Goal: Information Seeking & Learning: Learn about a topic

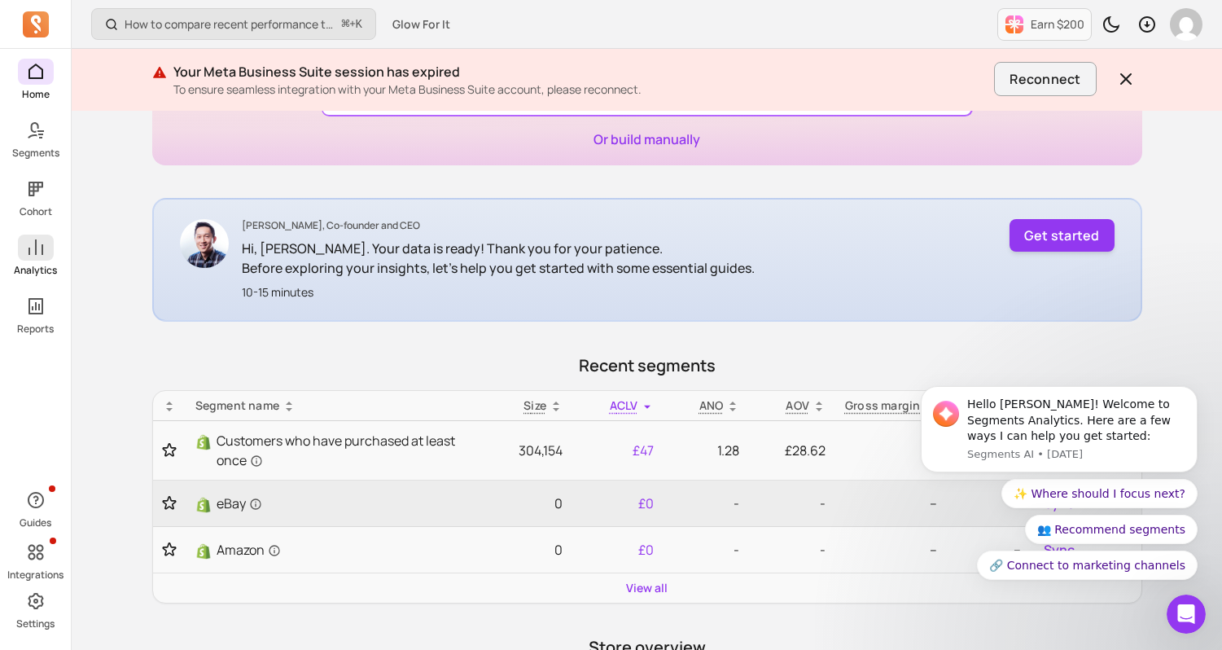
click at [36, 244] on icon at bounding box center [35, 246] width 15 height 15
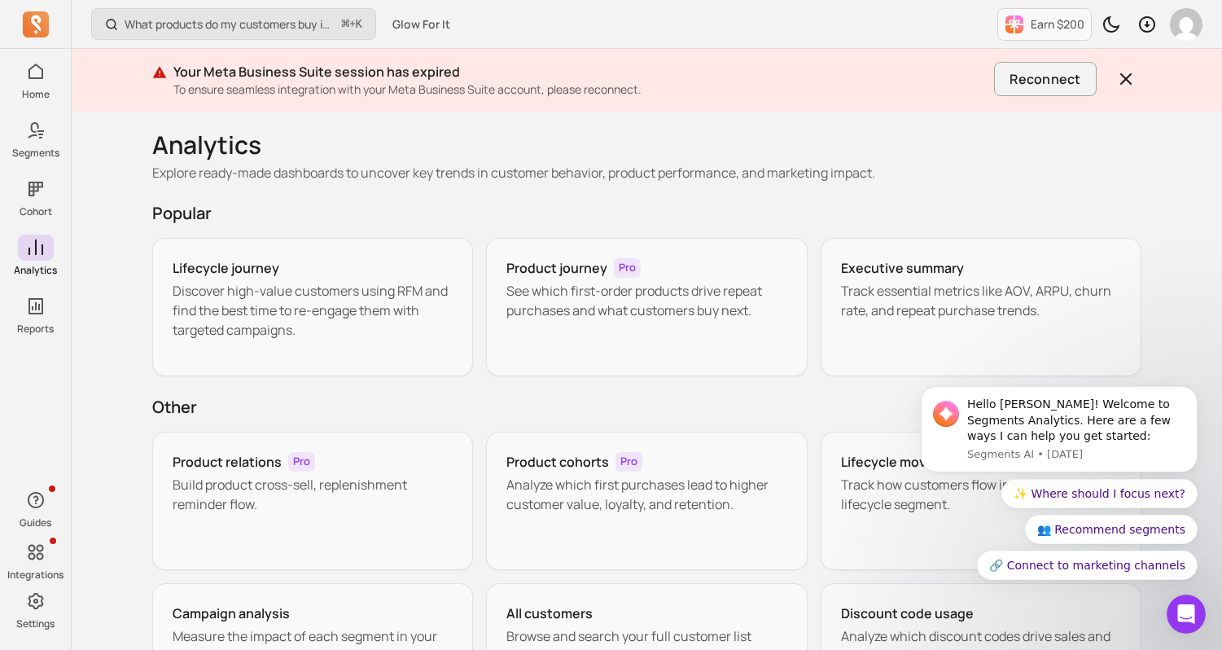
scroll to position [17, 0]
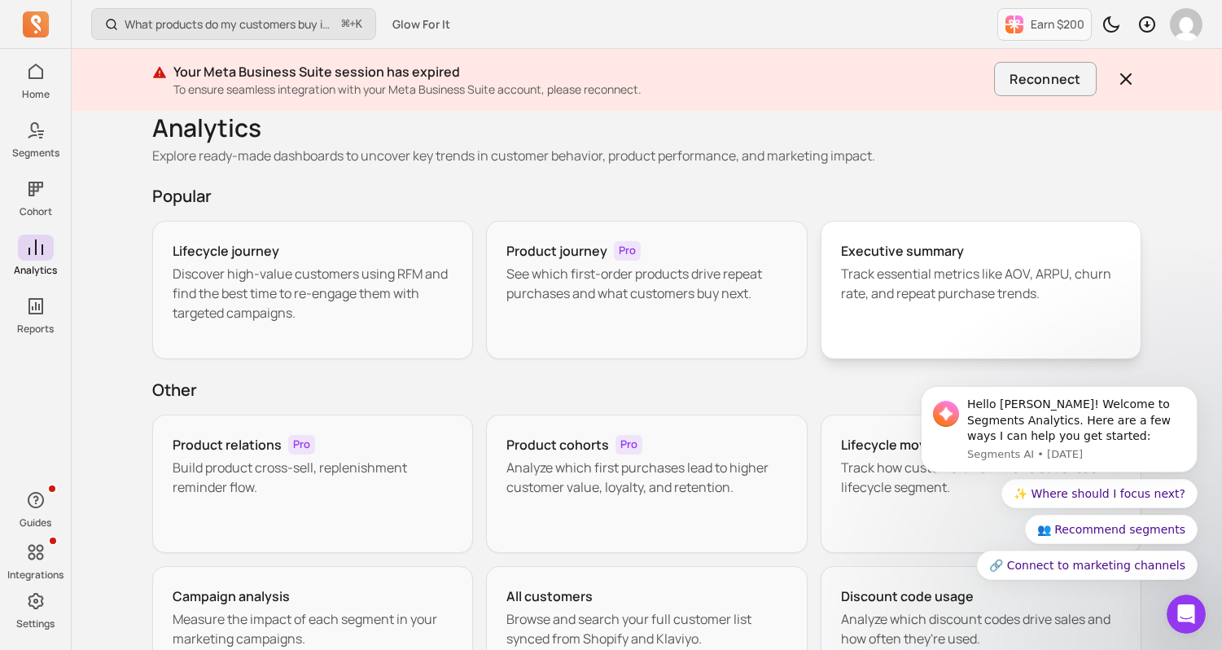
click at [909, 293] on p "Track essential metrics like AOV, ARPU, churn rate, and repeat purchase trends." at bounding box center [981, 283] width 281 height 39
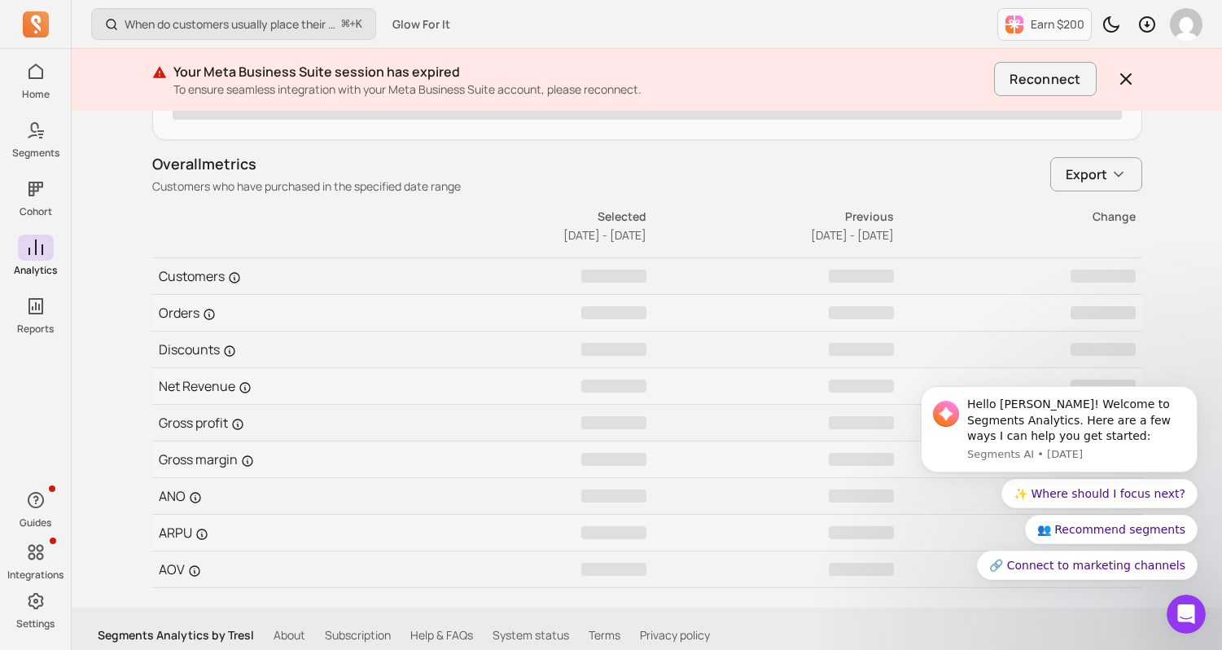
scroll to position [800, 0]
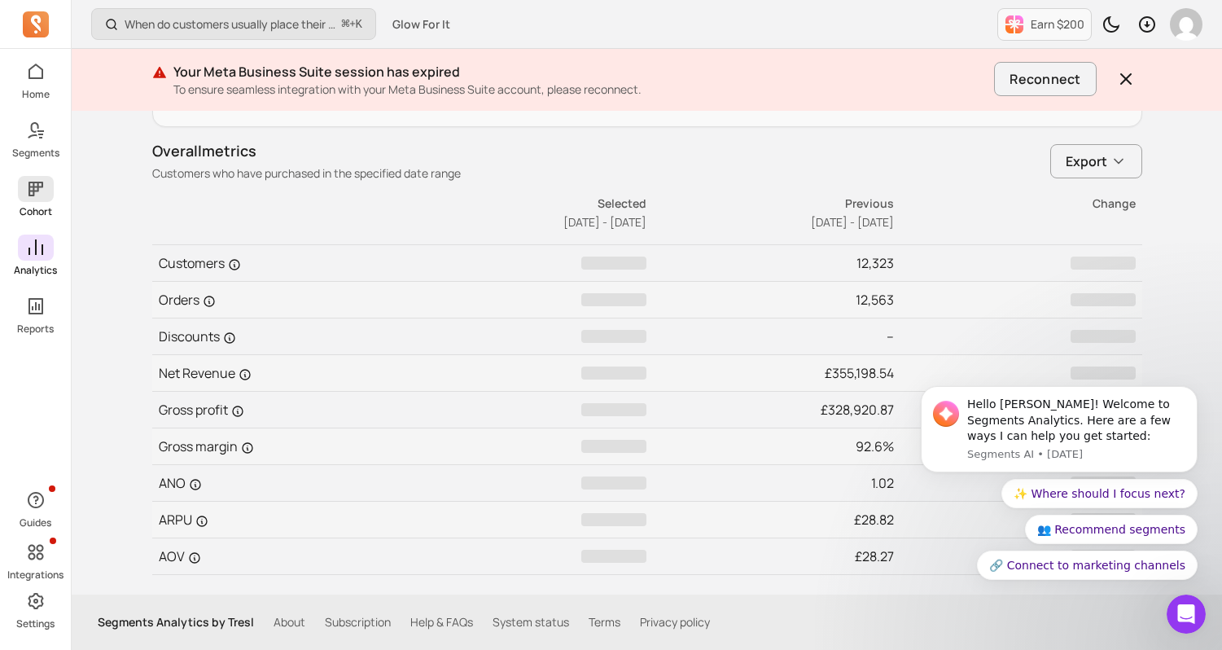
click at [49, 186] on span at bounding box center [36, 189] width 36 height 26
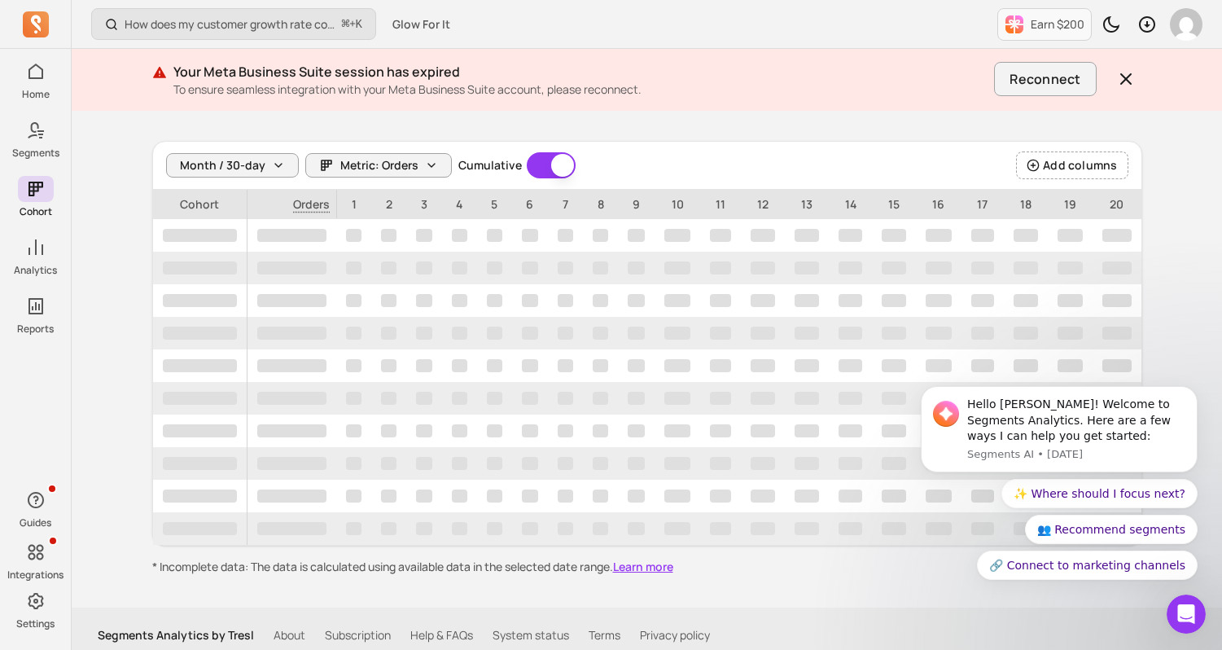
scroll to position [149, 0]
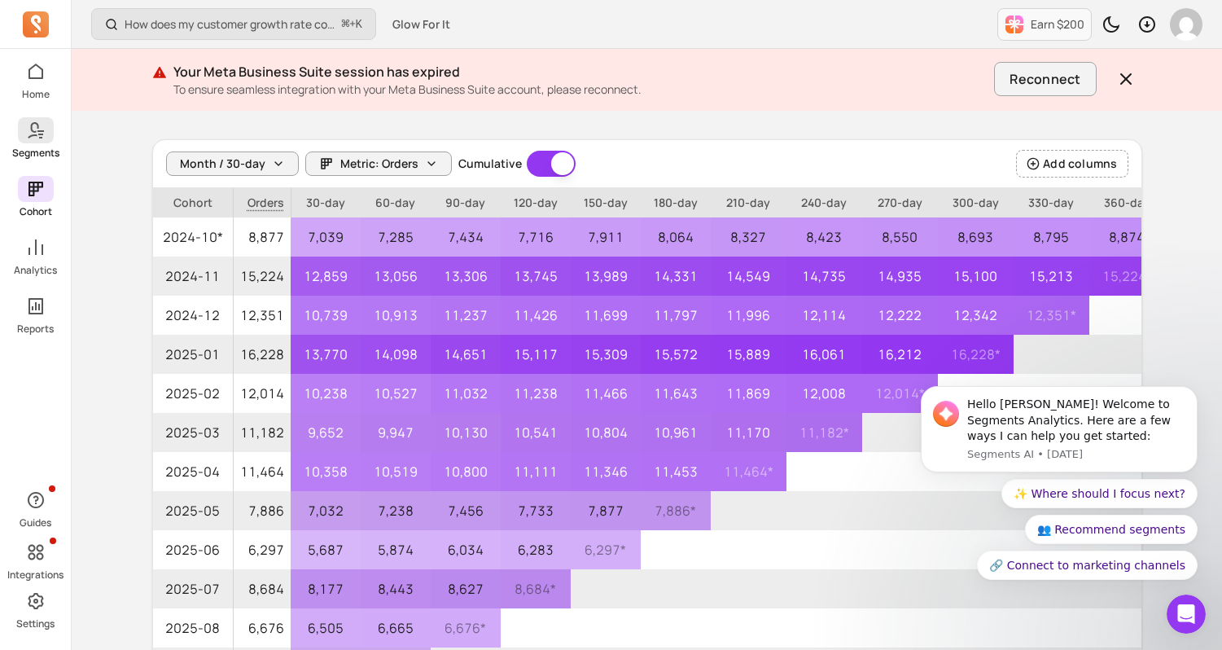
click at [39, 141] on span at bounding box center [36, 130] width 36 height 26
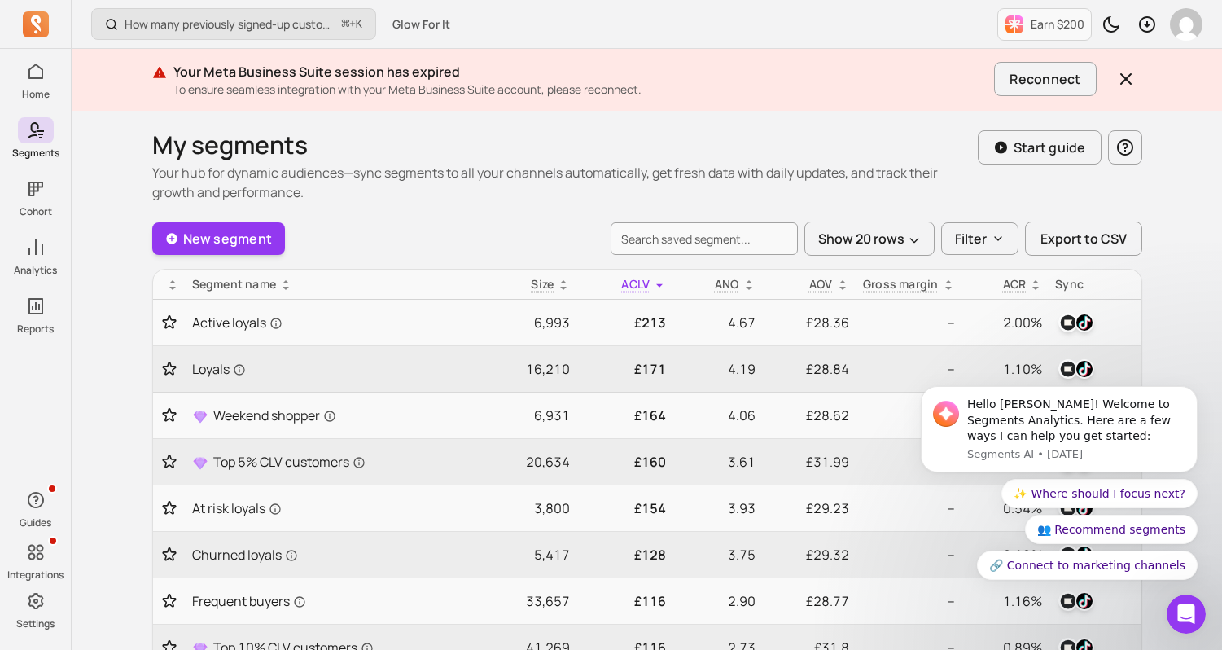
scroll to position [29, 0]
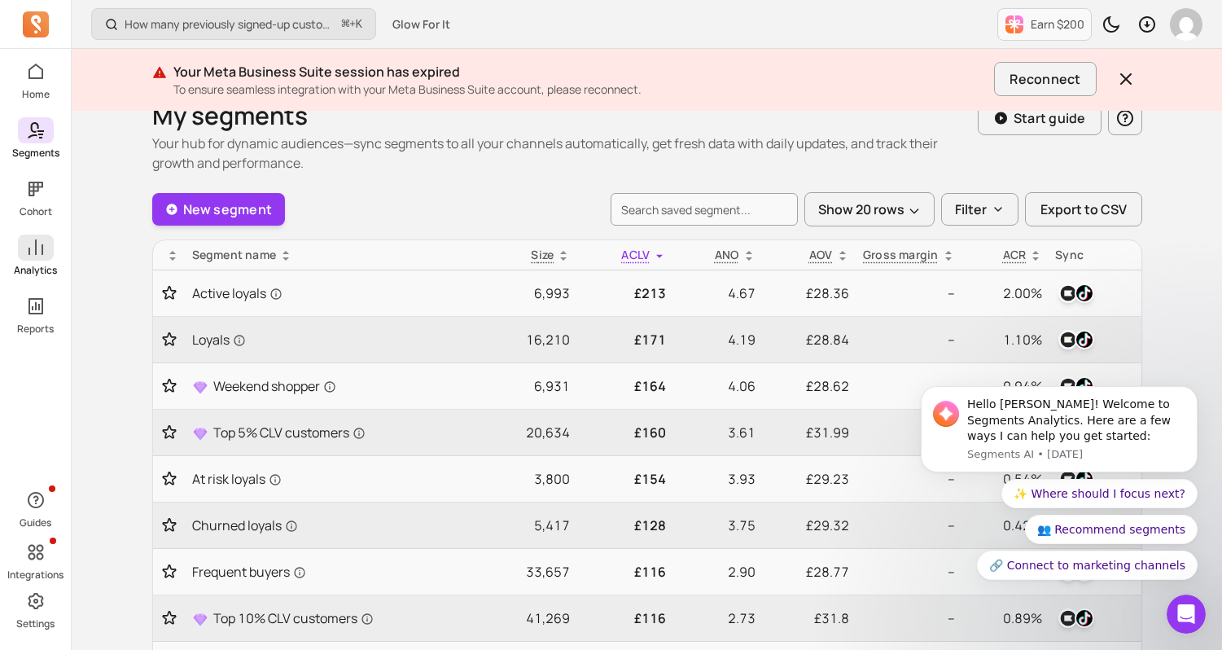
click at [39, 252] on icon at bounding box center [36, 248] width 20 height 20
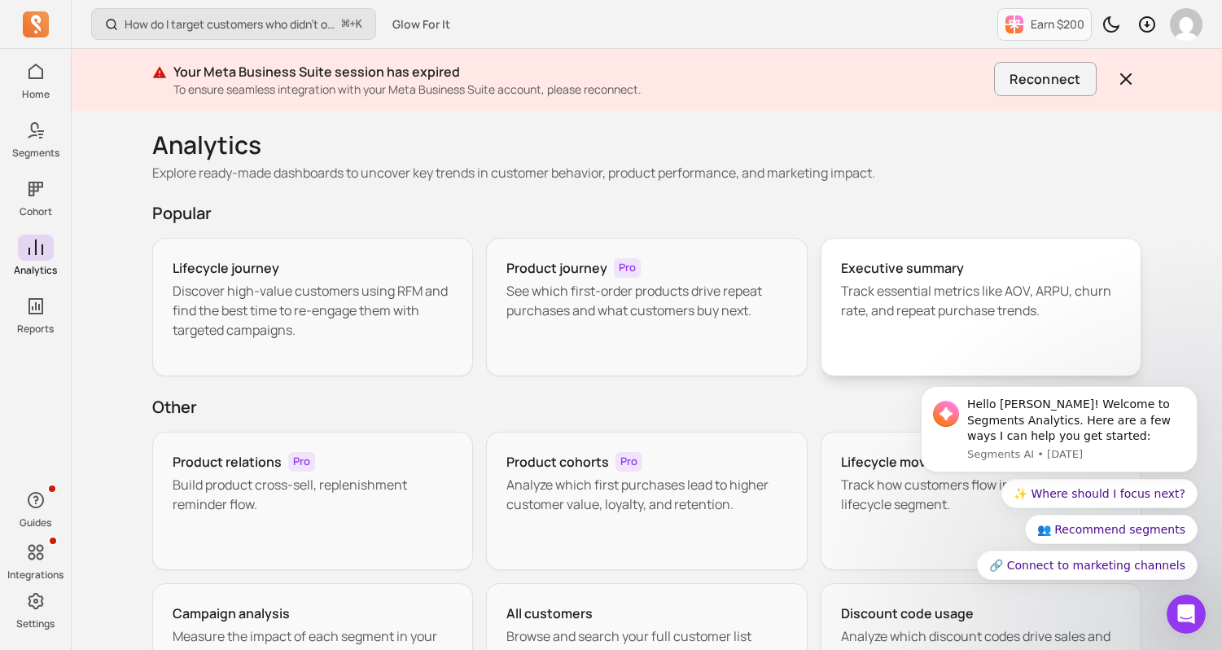
click at [926, 311] on p "Track essential metrics like AOV, ARPU, churn rate, and repeat purchase trends." at bounding box center [981, 300] width 281 height 39
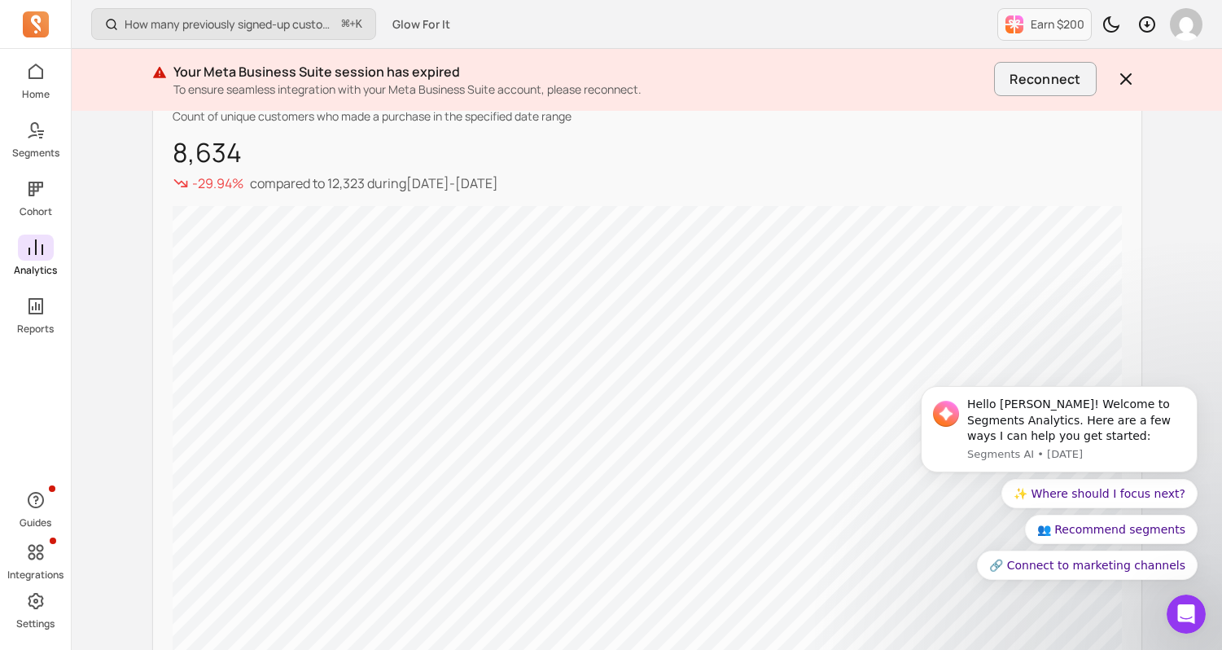
scroll to position [350, 0]
click at [43, 85] on link "Home" at bounding box center [35, 80] width 71 height 42
